Goal: Book appointment/travel/reservation

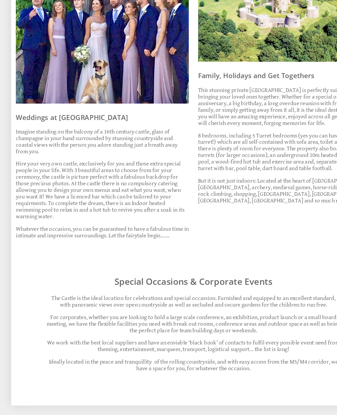
scroll to position [336, 0]
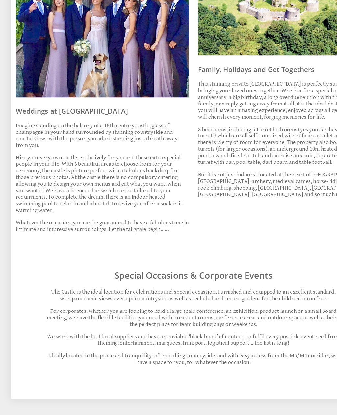
click at [280, 324] on p "We work with the best local suppliers and have an enviable ‘black book’ of cont…" at bounding box center [165, 329] width 251 height 11
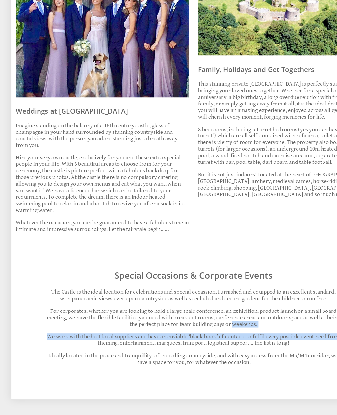
click at [280, 257] on div "Special Occasions & Corporate Events The Castle is the ideal location for celeb…" at bounding box center [165, 309] width 258 height 105
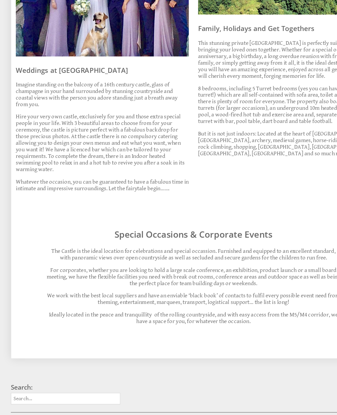
click at [47, 150] on div "Weddings at [GEOGRAPHIC_DATA] Imagine standing on the balcony of a 16th century…" at bounding box center [168, 120] width 319 height 458
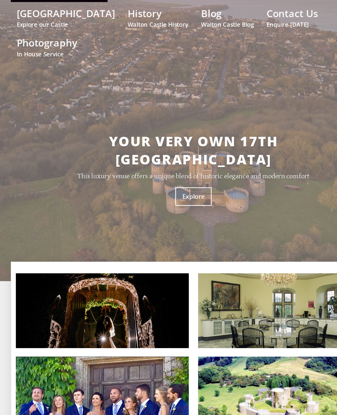
scroll to position [0, 0]
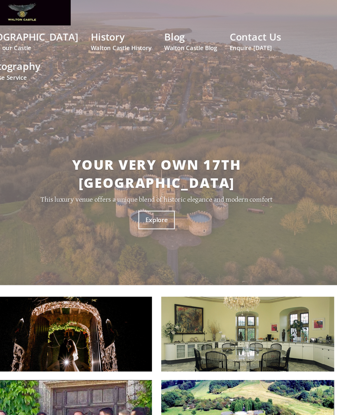
click at [149, 195] on link "Explore" at bounding box center [164, 203] width 31 height 16
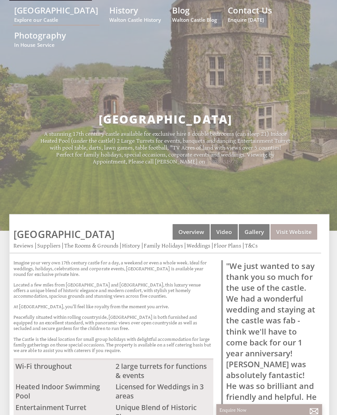
scroll to position [38, 0]
click at [287, 223] on link "Visit Website" at bounding box center [292, 230] width 46 height 15
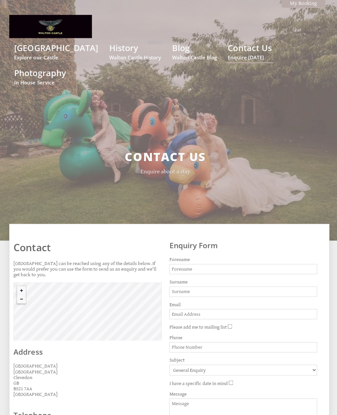
click at [19, 131] on div "Contact Us Enquire about a stay" at bounding box center [164, 160] width 311 height 143
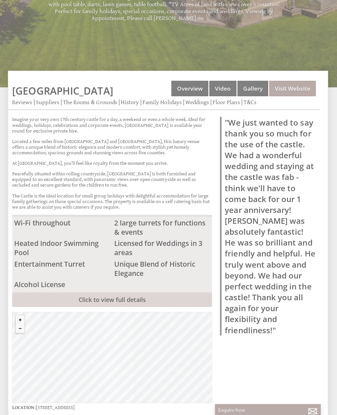
scroll to position [180, 0]
click at [198, 98] on link "Weddings" at bounding box center [198, 101] width 24 height 7
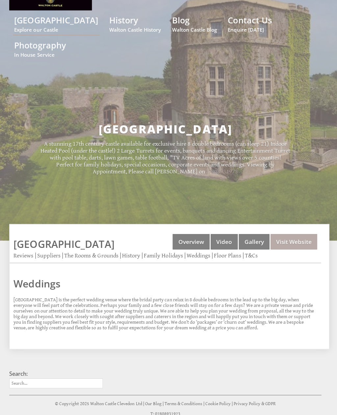
scroll to position [27, 0]
click at [254, 233] on link "Gallery" at bounding box center [253, 240] width 31 height 15
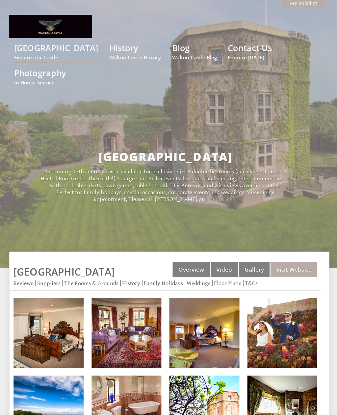
click at [295, 260] on link "Visit Website" at bounding box center [292, 267] width 46 height 15
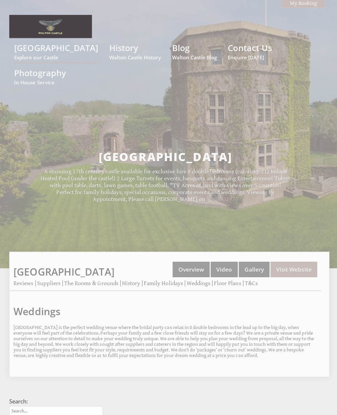
scroll to position [25, 0]
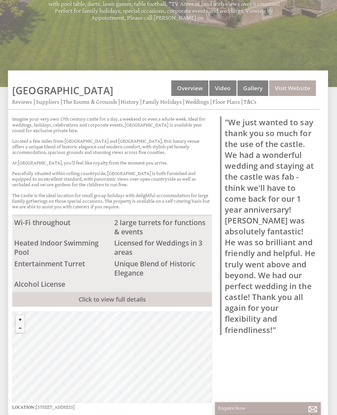
scroll to position [178, 0]
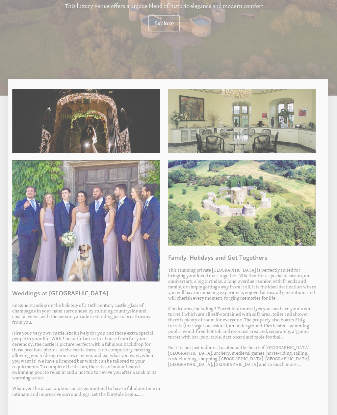
scroll to position [16, 0]
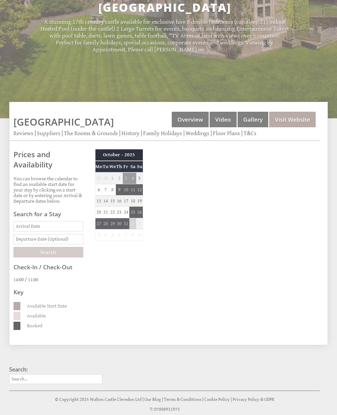
scroll to position [149, 0]
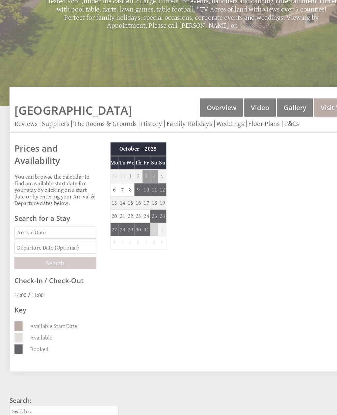
click at [24, 221] on input "Date" at bounding box center [49, 226] width 70 height 10
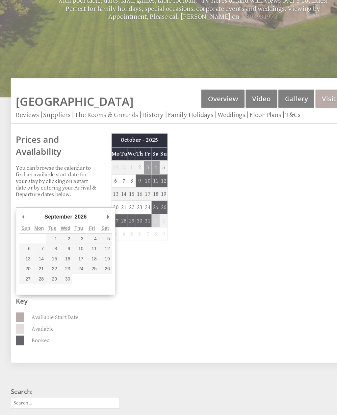
type input "30/09/2026"
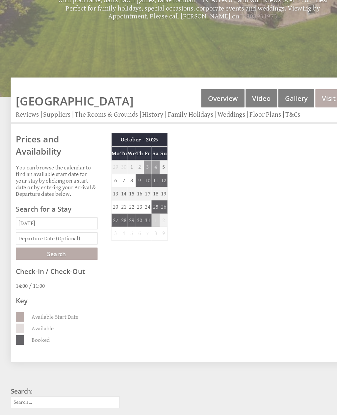
click at [25, 233] on input "text" at bounding box center [49, 238] width 70 height 10
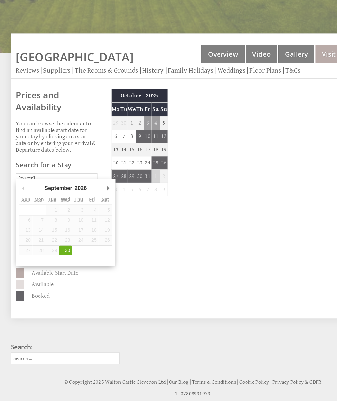
type input "04/10/2026"
click at [157, 196] on div "Properties Walton Castle Overview Video Gallery Visit Website Reviews Suppliers…" at bounding box center [165, 219] width 310 height 222
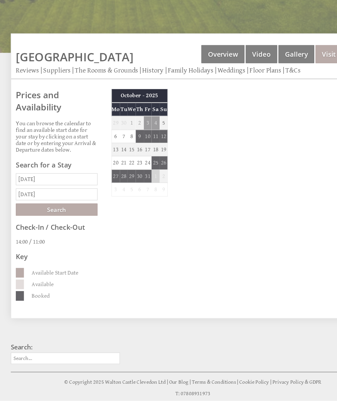
click at [27, 246] on input "Search" at bounding box center [49, 251] width 70 height 11
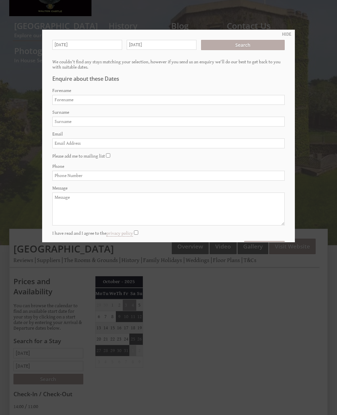
scroll to position [0, 0]
